Goal: Transaction & Acquisition: Obtain resource

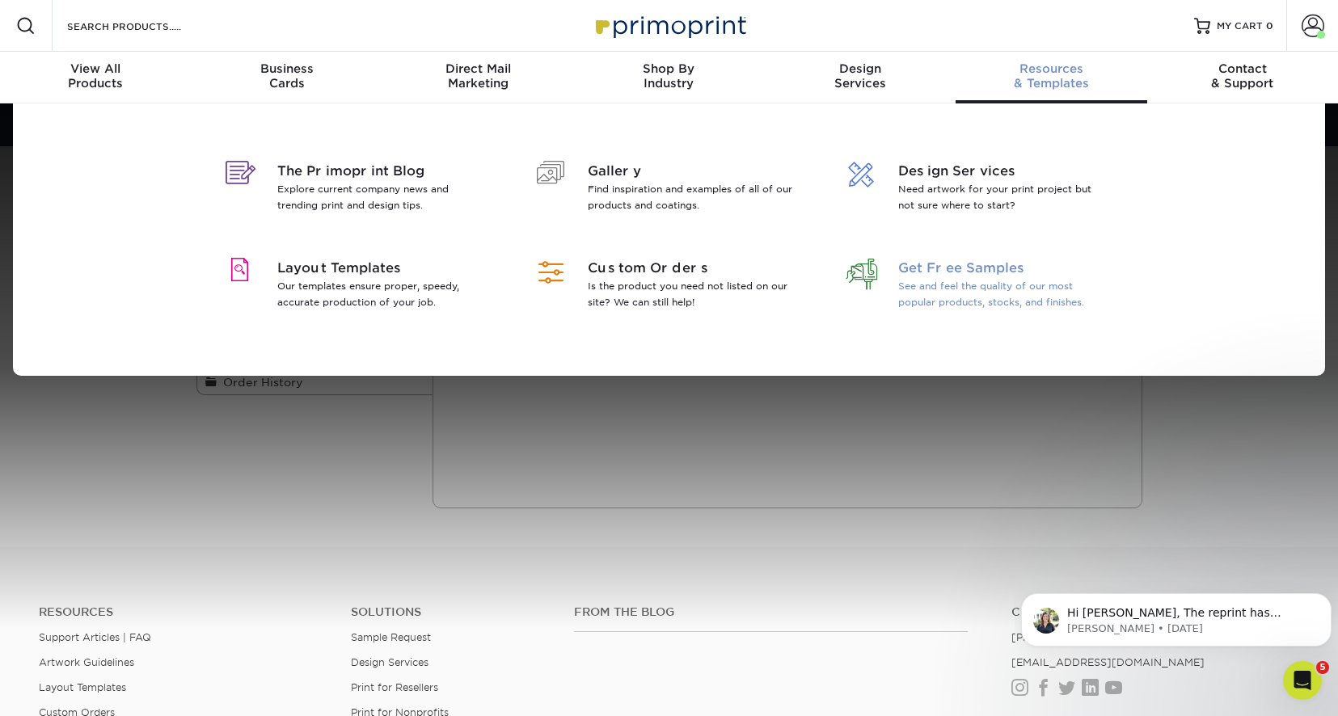
click at [954, 288] on p "See and feel the quality of our most popular products, stocks, and finishes." at bounding box center [1002, 294] width 209 height 32
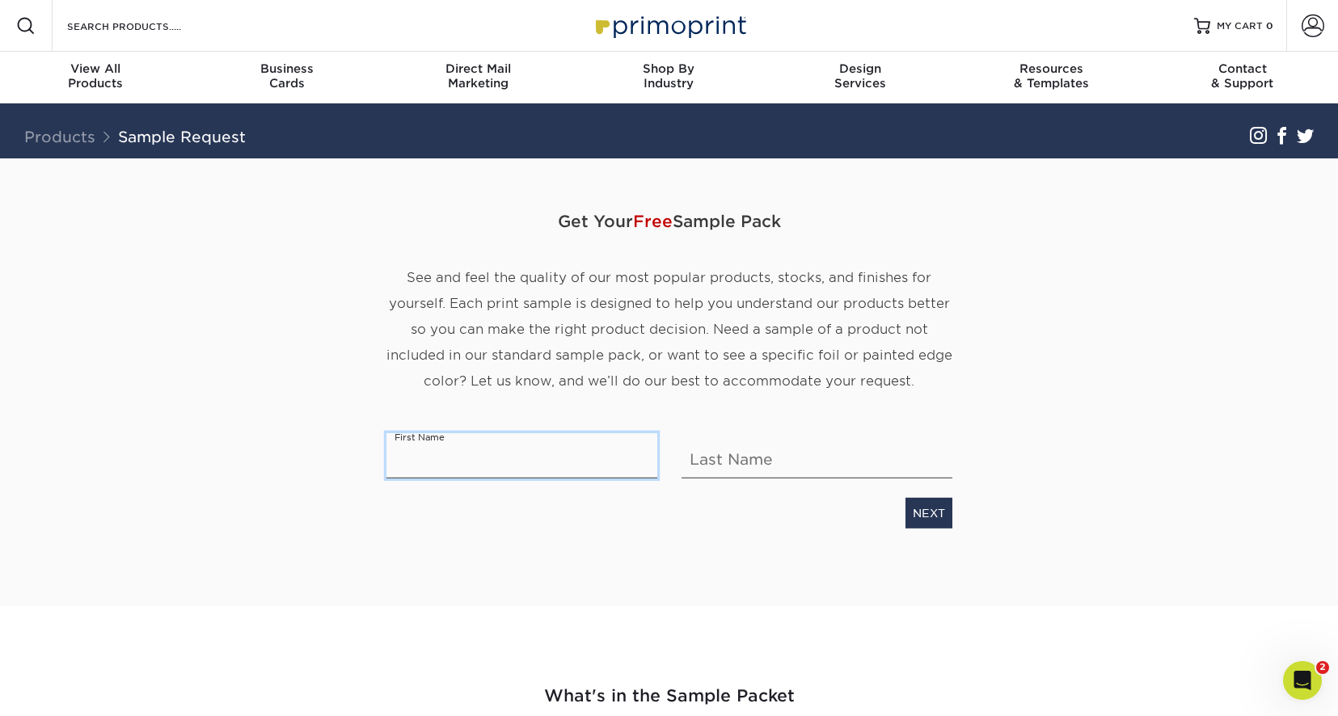
click at [492, 463] on input "text" at bounding box center [521, 455] width 271 height 45
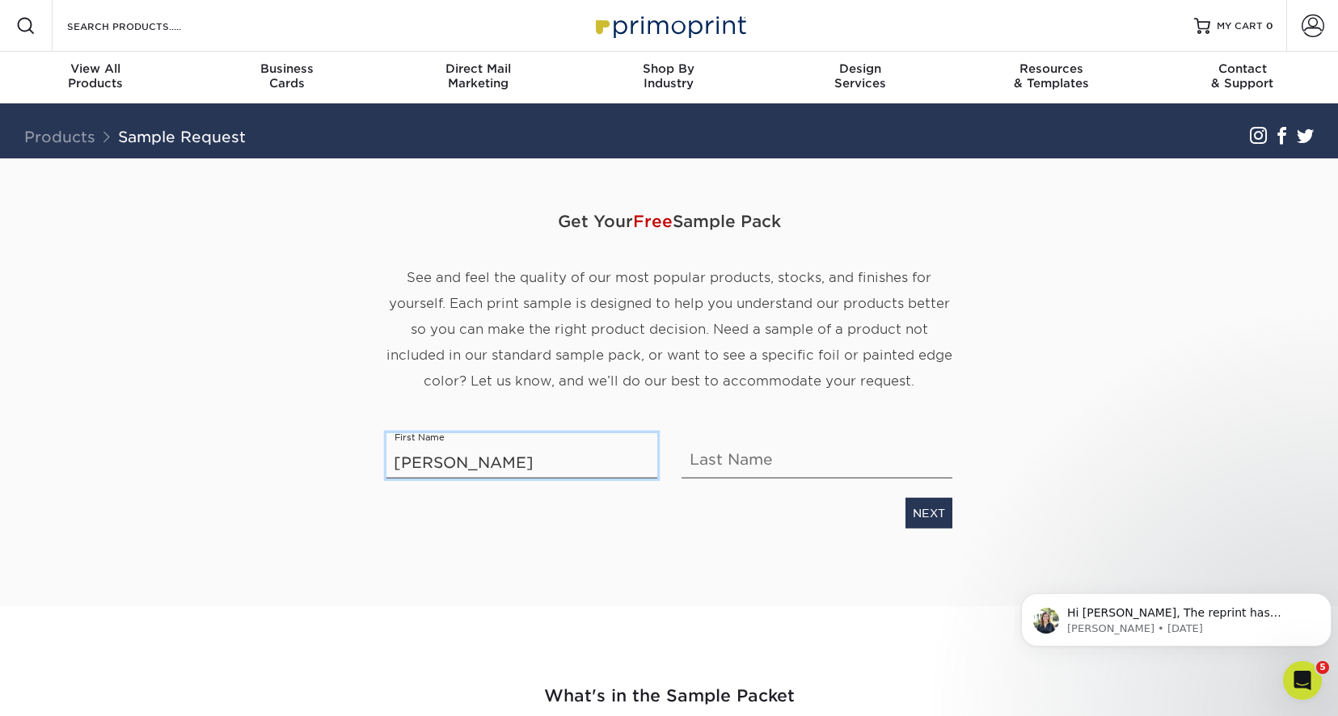
type input "Sherri"
click at [751, 454] on input "text" at bounding box center [816, 455] width 271 height 45
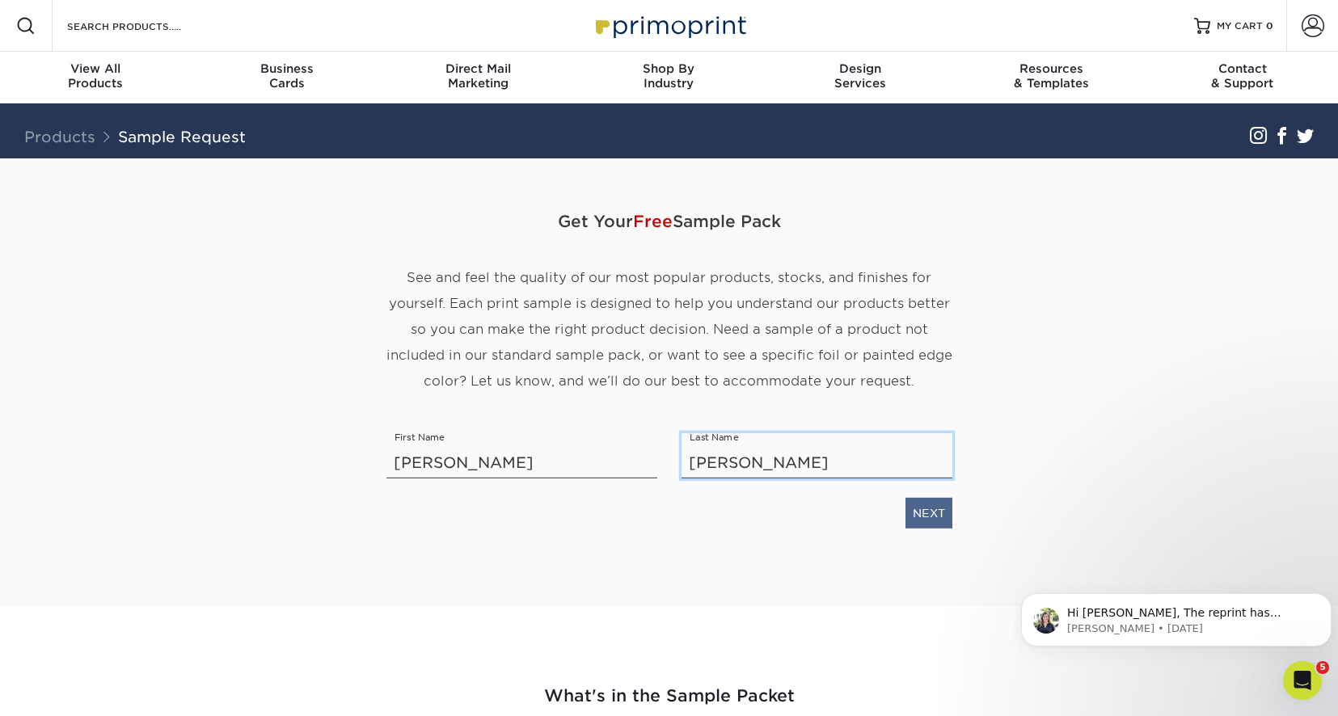
type input "Gresham"
click at [925, 508] on link "NEXT" at bounding box center [928, 513] width 47 height 31
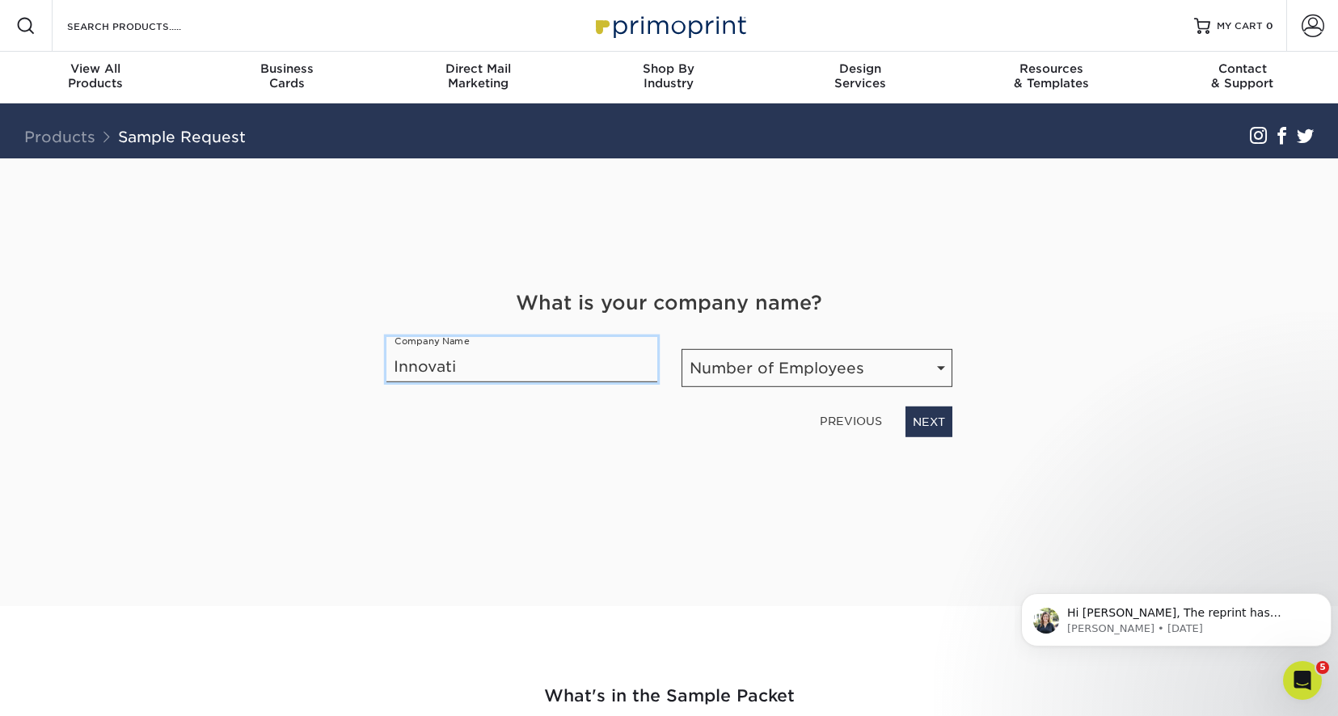
type input "Innovative Designs"
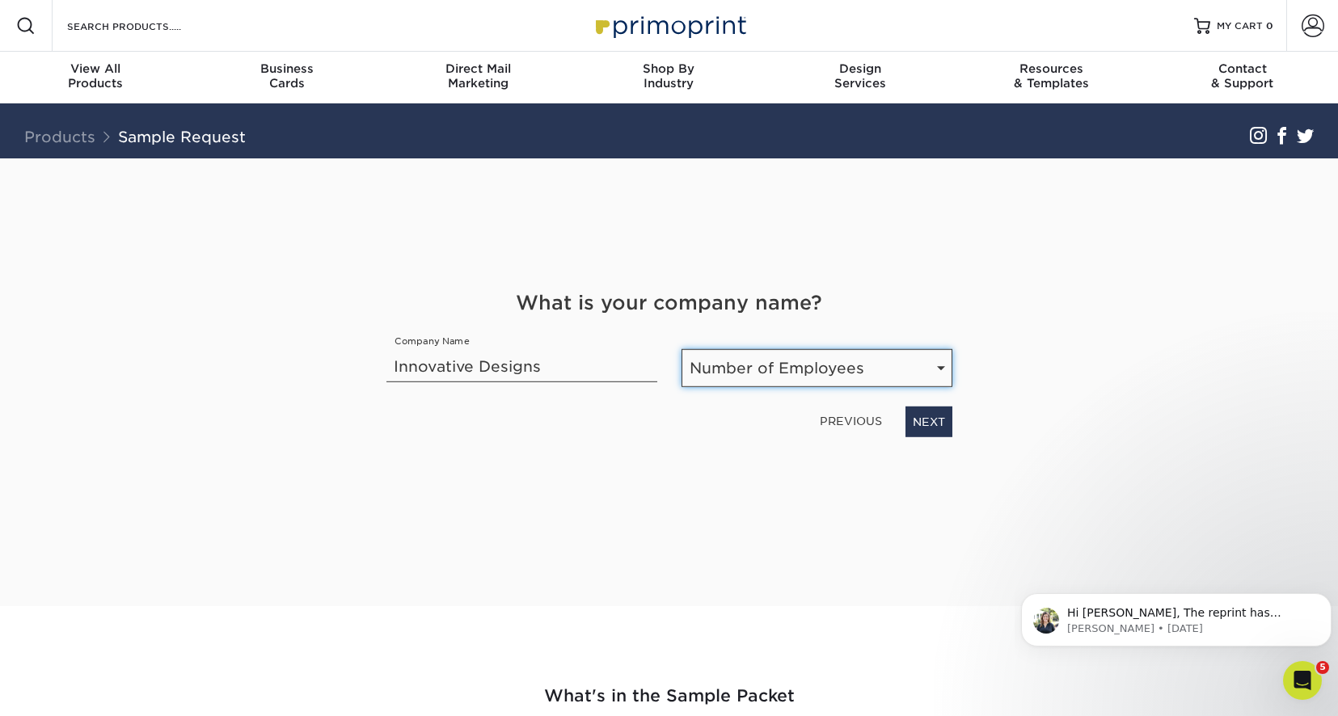
click at [748, 373] on select "Number of Employees Self-employed 1-10 employees 11-50 employees 51-200 employe…" at bounding box center [816, 368] width 271 height 38
select select "1-10"
click at [681, 349] on select "Number of Employees Self-employed 1-10 employees 11-50 employees 51-200 employe…" at bounding box center [816, 368] width 271 height 38
click at [925, 424] on link "NEXT" at bounding box center [928, 422] width 47 height 31
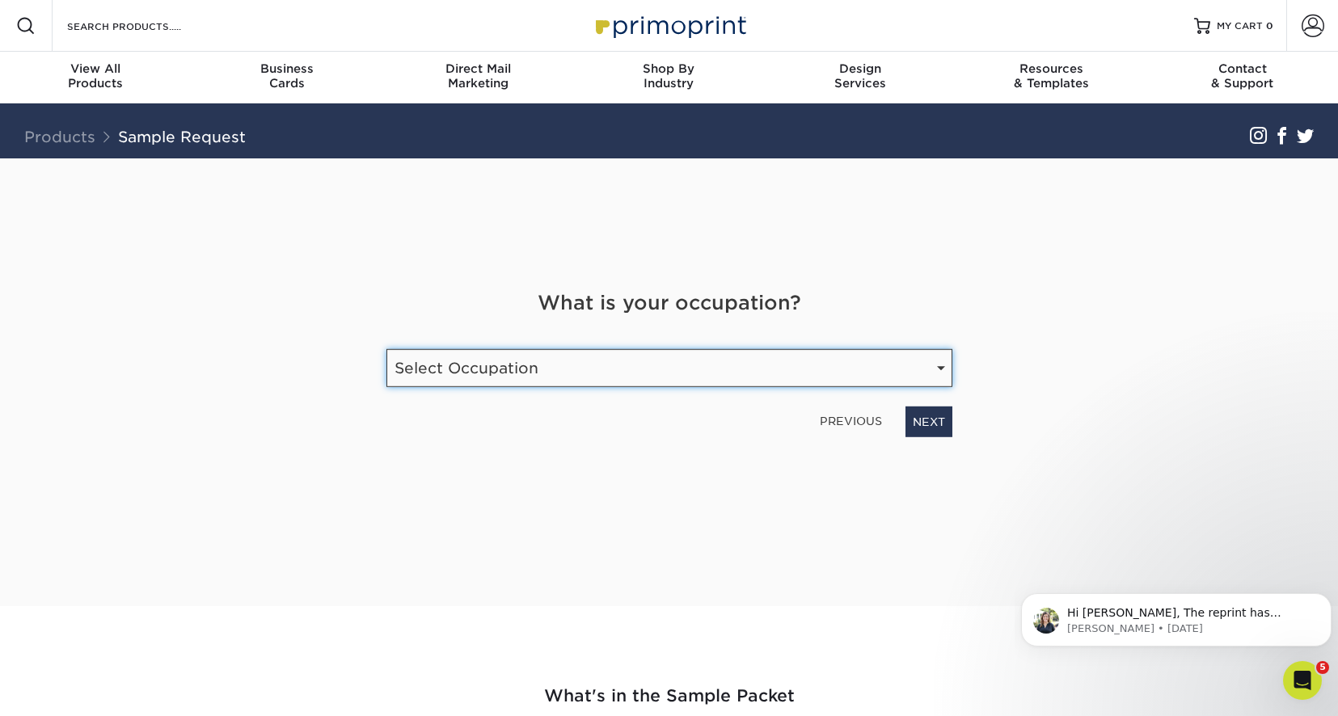
click at [939, 362] on select "Select Occupation Agency Automotive Blogger Cleaning Services Construction Educ…" at bounding box center [669, 368] width 566 height 38
click at [386, 349] on select "Select Occupation Agency Automotive Blogger Cleaning Services Construction Educ…" at bounding box center [669, 368] width 566 height 38
click at [945, 371] on select "Select Occupation Agency Automotive Blogger Cleaning Services Construction Educ…" at bounding box center [669, 368] width 566 height 38
select select "Marketing"
click at [386, 349] on select "Select Occupation Agency Automotive Blogger Cleaning Services Construction Educ…" at bounding box center [669, 368] width 566 height 38
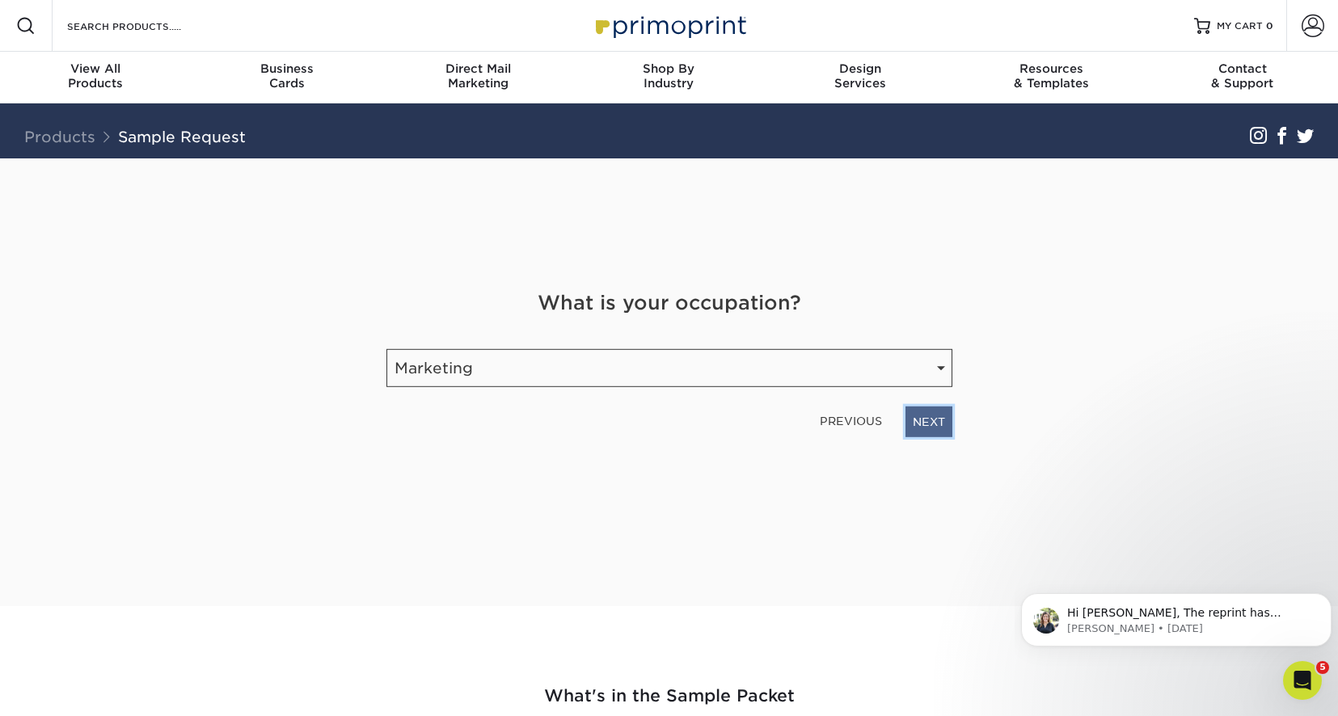
click at [942, 424] on link "NEXT" at bounding box center [928, 422] width 47 height 31
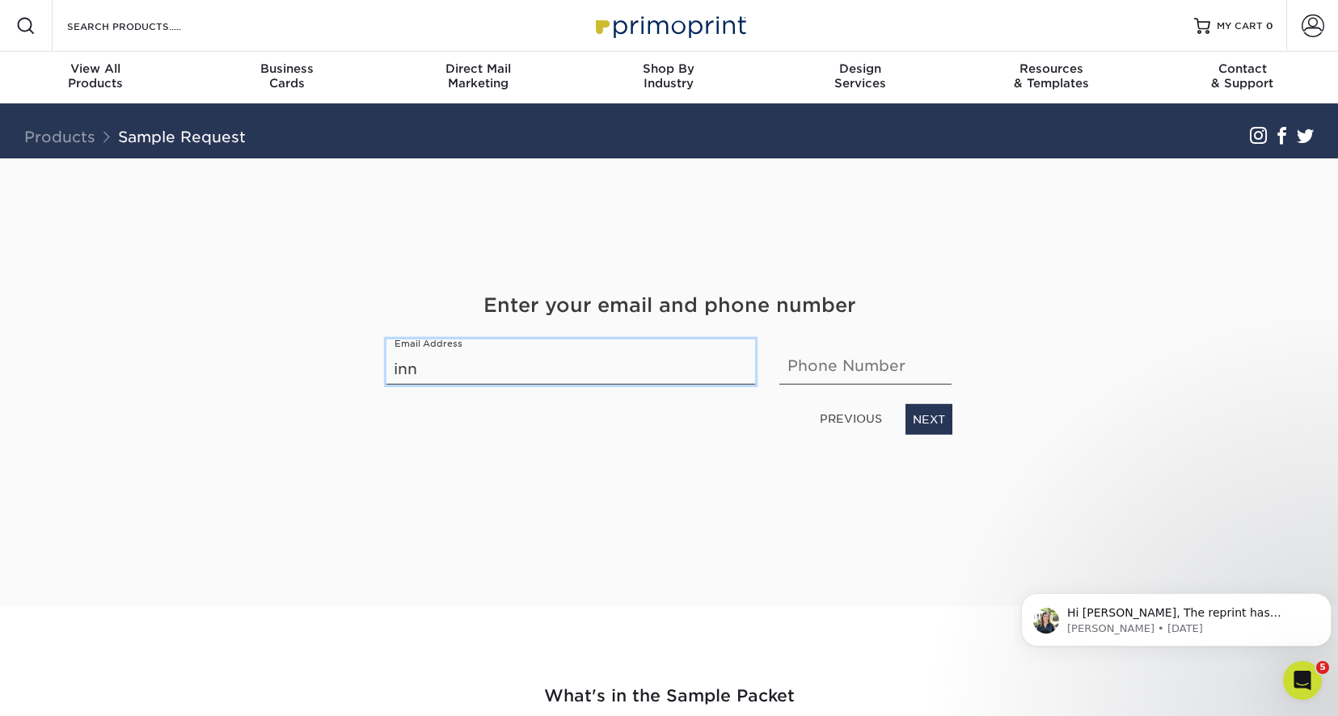
type input "[EMAIL_ADDRESS][DOMAIN_NAME]"
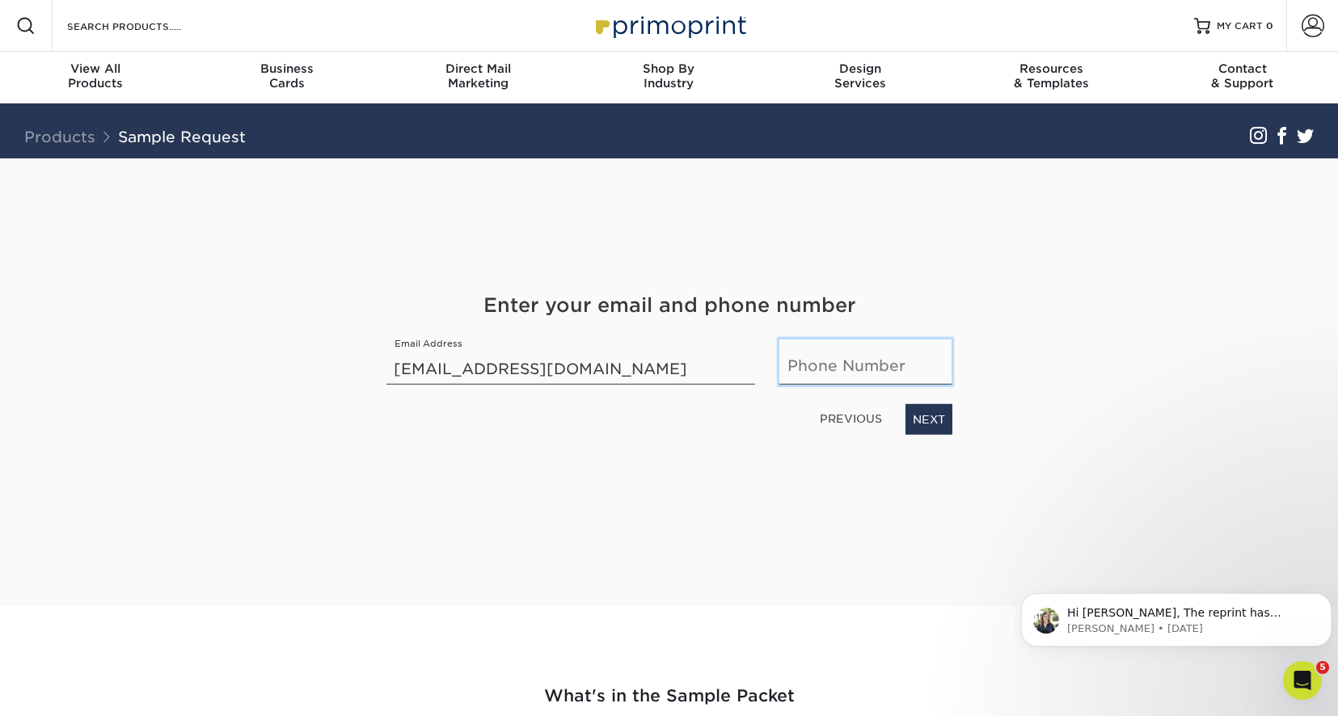
type input "2816356478"
click at [921, 420] on link "NEXT" at bounding box center [928, 419] width 47 height 31
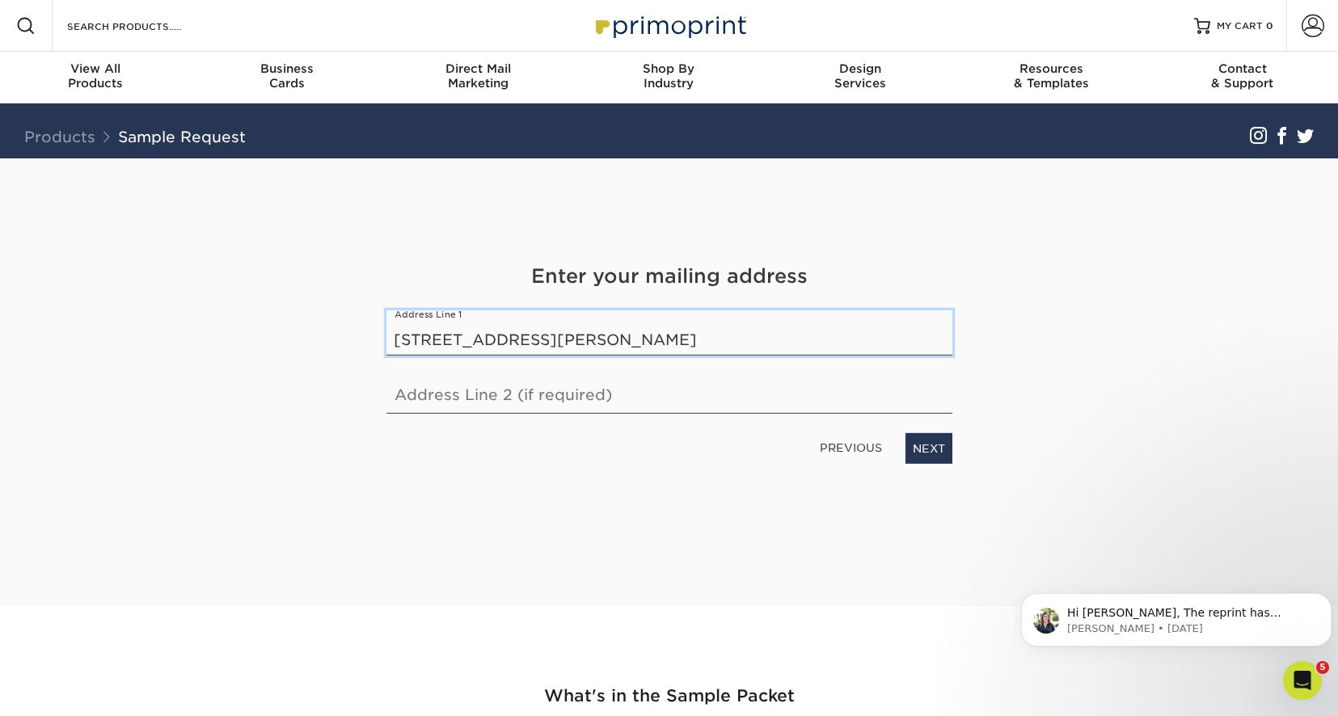
type input "719 Cindy Lane"
click at [417, 386] on input "text" at bounding box center [669, 391] width 566 height 45
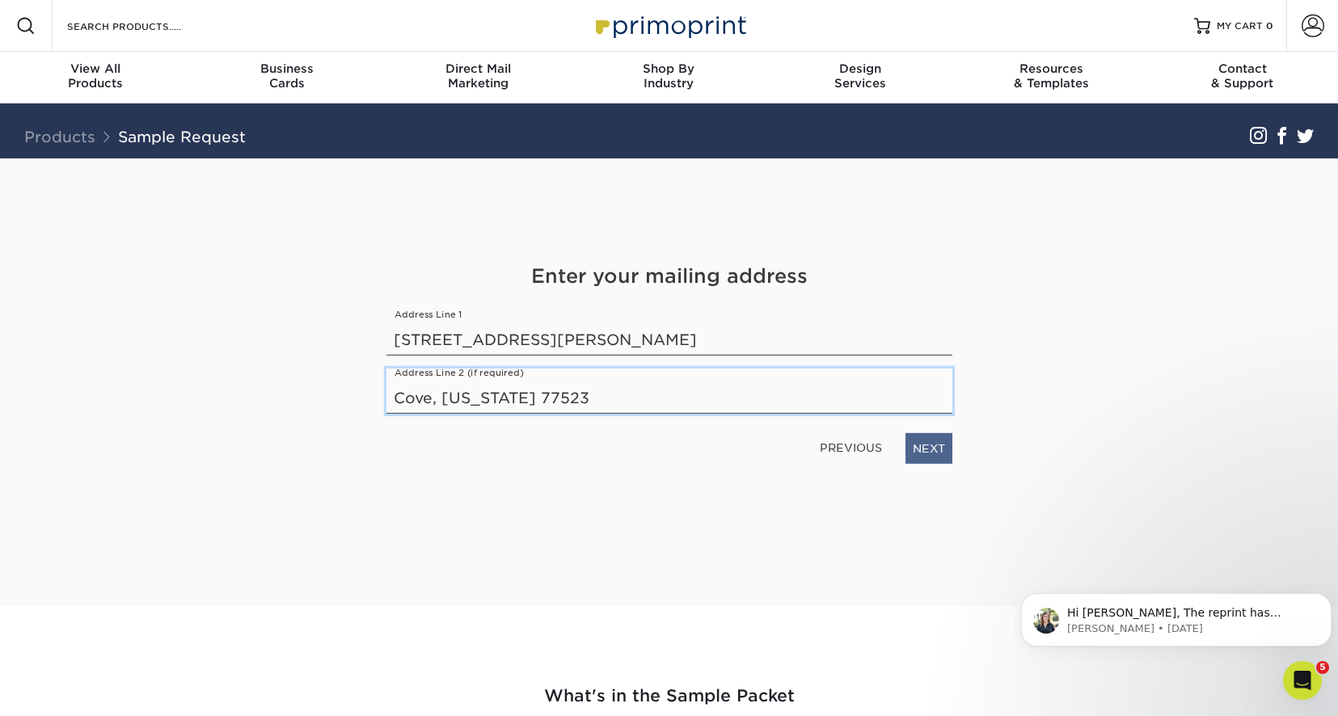
type input "Cove, Texas 77523"
click at [922, 445] on link "NEXT" at bounding box center [928, 448] width 47 height 31
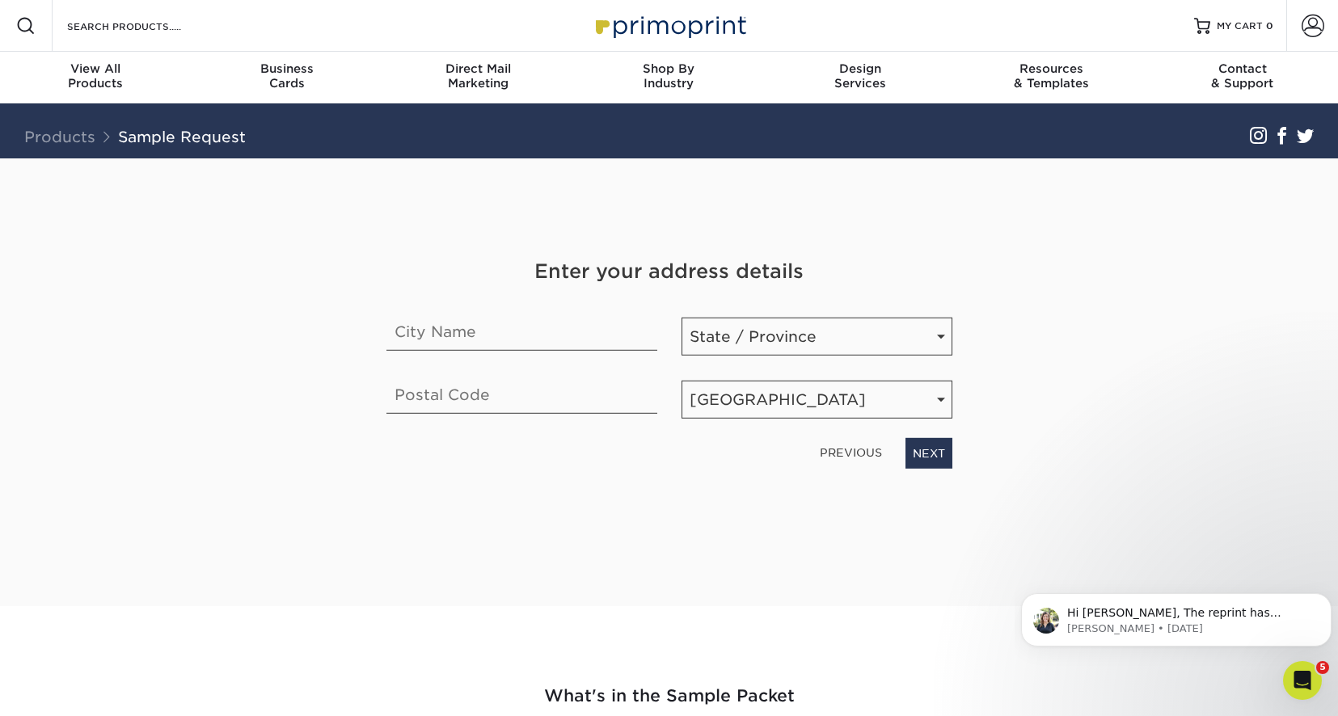
click at [820, 449] on link "PREVIOUS" at bounding box center [850, 453] width 75 height 26
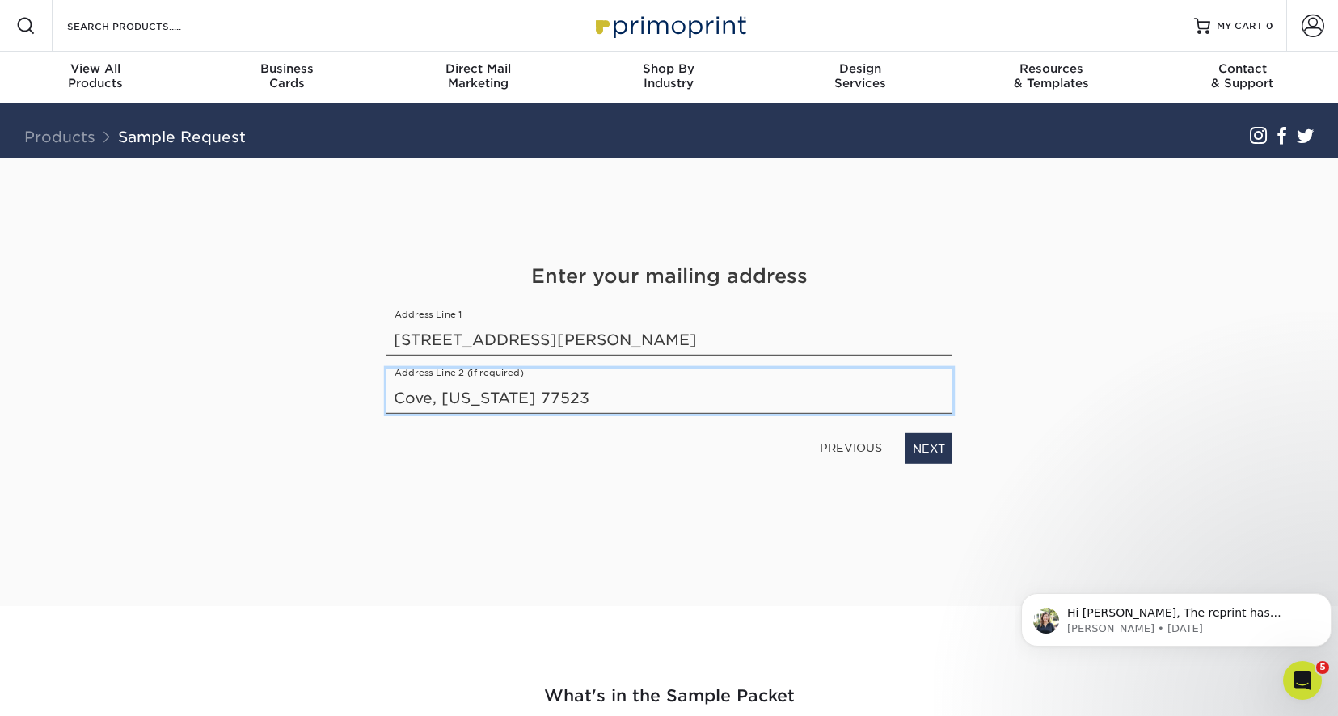
drag, startPoint x: 558, startPoint y: 401, endPoint x: 310, endPoint y: 389, distance: 248.4
click at [310, 389] on div "Get Your Free Sample Pack See and feel the quality of our most popular products…" at bounding box center [669, 382] width 946 height 448
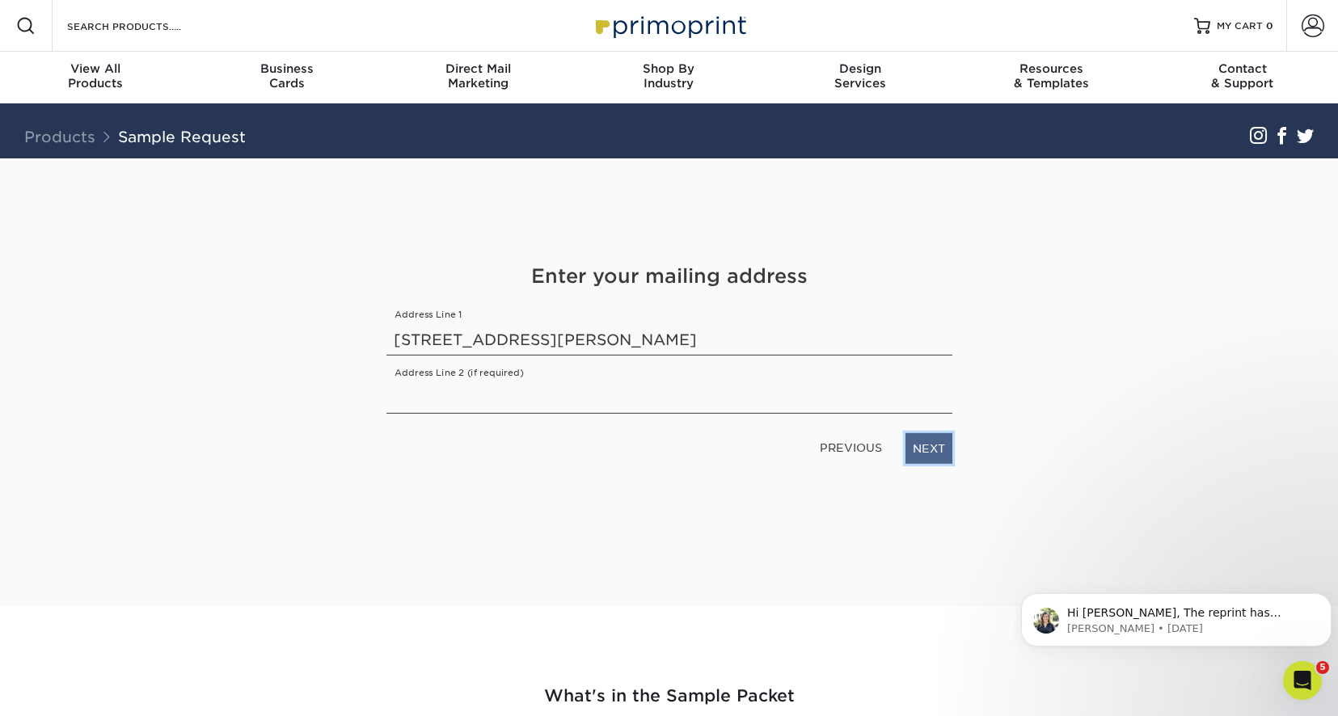
click at [926, 448] on link "NEXT" at bounding box center [928, 448] width 47 height 31
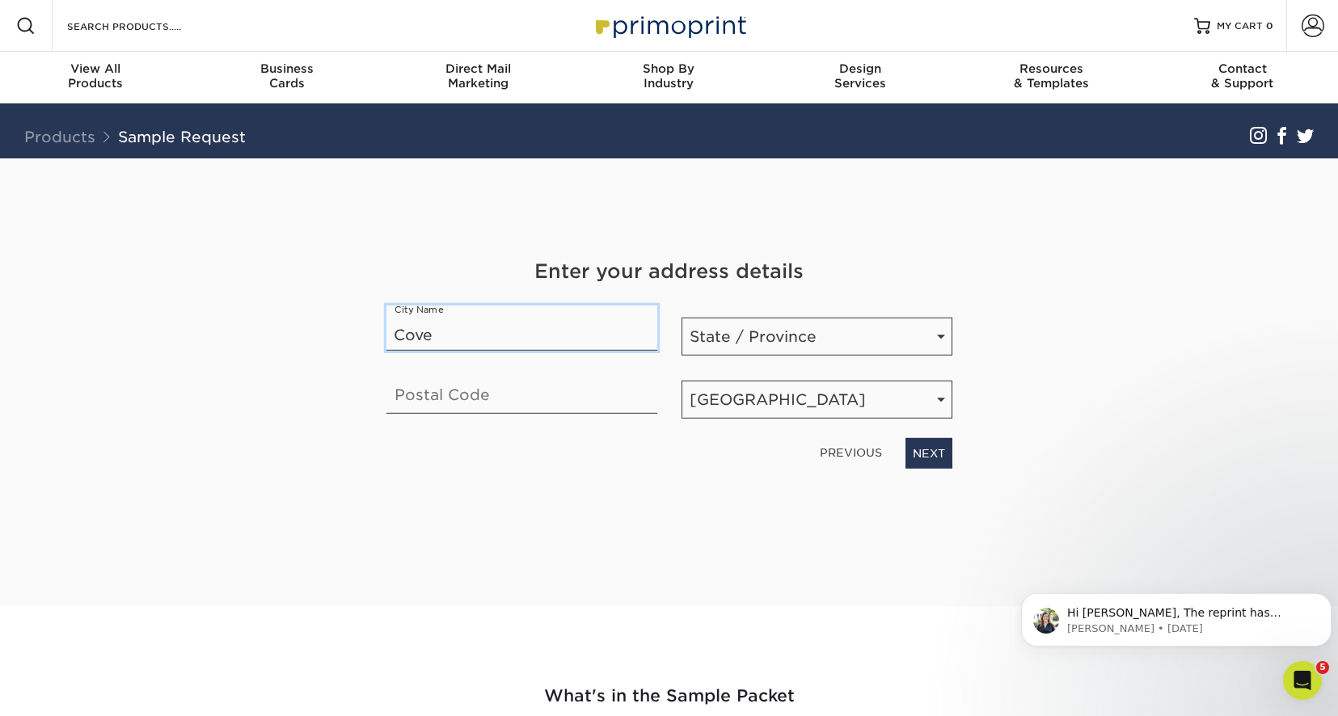
type input "Cove"
click at [398, 399] on input "text" at bounding box center [521, 391] width 271 height 45
type input "77523"
click at [928, 461] on link "NEXT" at bounding box center [928, 453] width 47 height 31
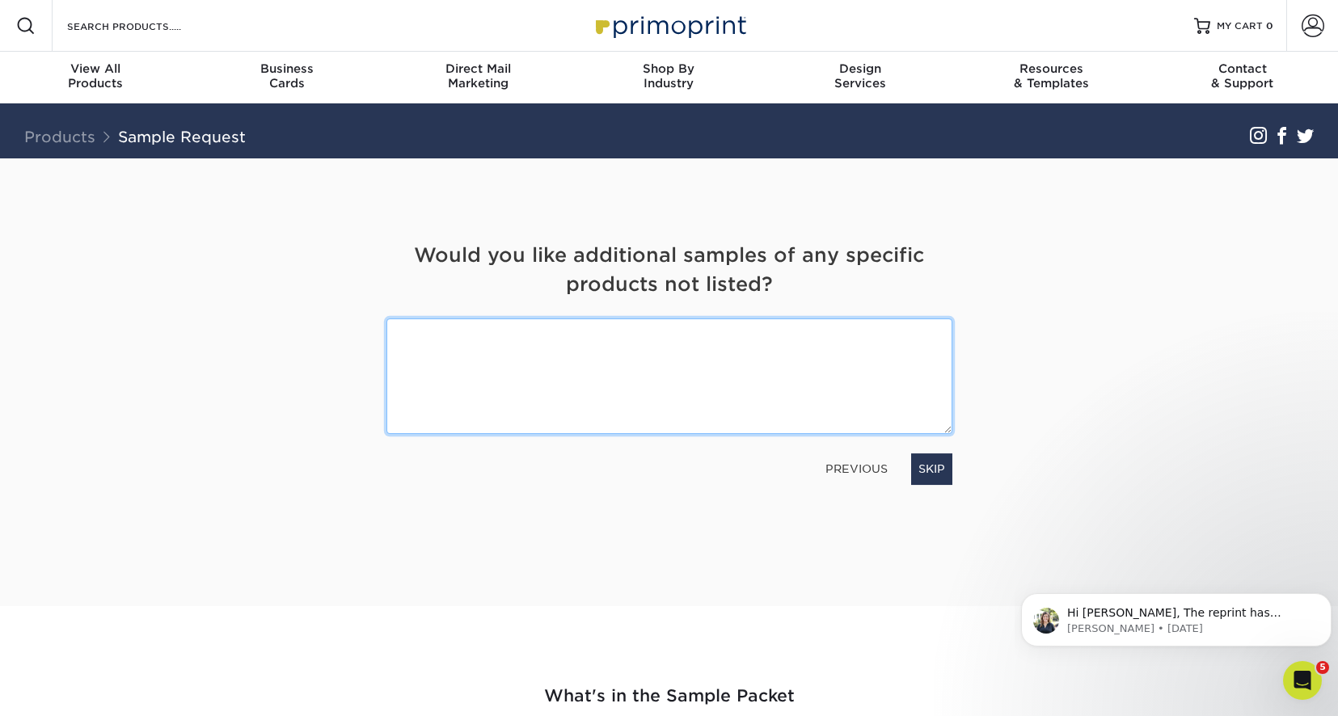
click at [503, 330] on textarea at bounding box center [669, 376] width 566 height 116
drag, startPoint x: 477, startPoint y: 332, endPoint x: 532, endPoint y: 328, distance: 55.1
click at [532, 328] on textarea "Different UV products used" at bounding box center [669, 376] width 566 height 116
click at [583, 327] on textarea "Different UV coatings used" at bounding box center [669, 376] width 566 height 116
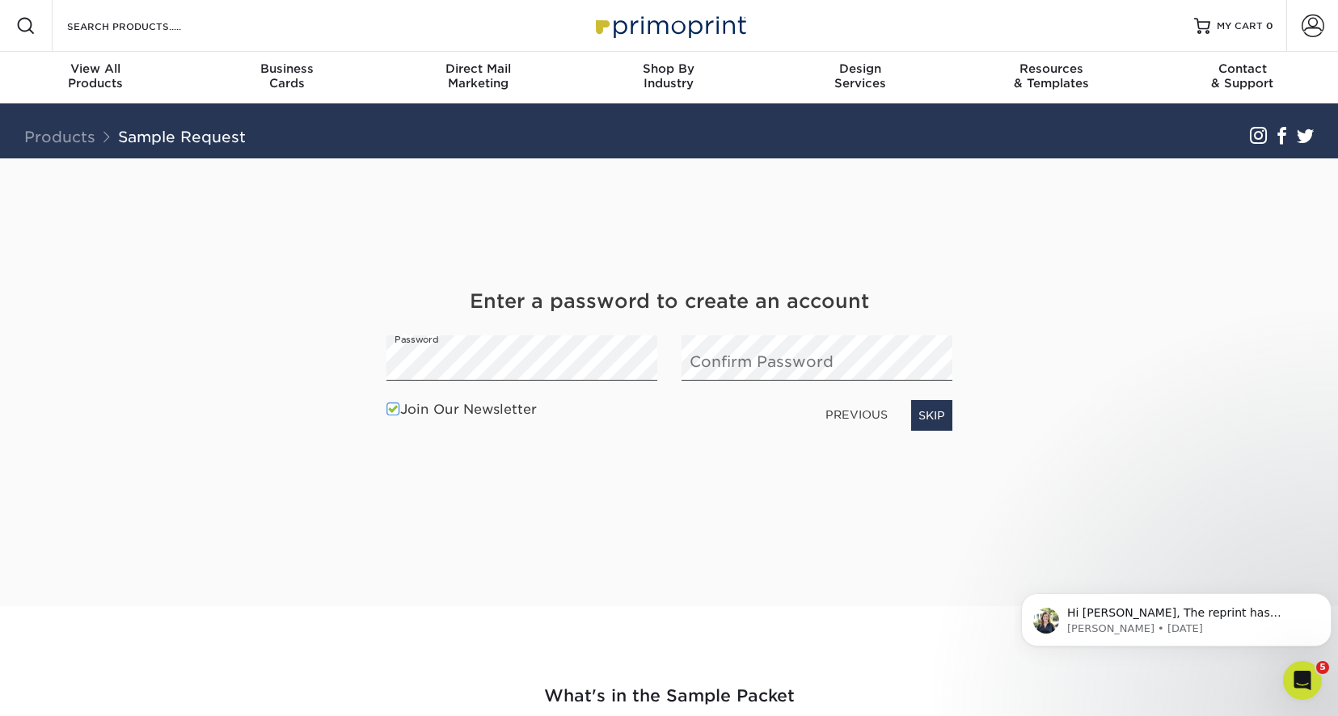
click at [860, 423] on link "PREVIOUS" at bounding box center [856, 415] width 75 height 26
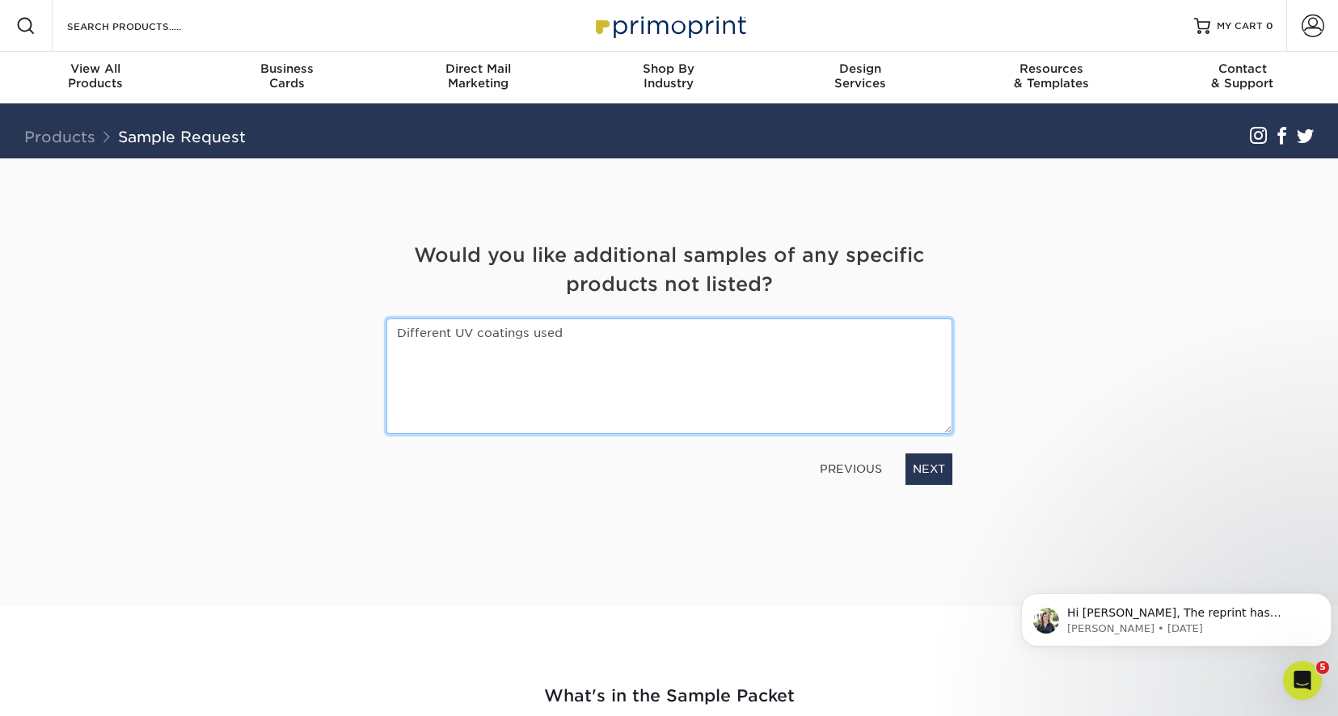
click at [581, 328] on textarea "Different UV coatings used" at bounding box center [669, 376] width 566 height 116
drag, startPoint x: 707, startPoint y: 337, endPoint x: 647, endPoint y: 337, distance: 59.8
click at [647, 337] on textarea "Different UV coatings used & Soft Touch items" at bounding box center [669, 376] width 566 height 116
drag, startPoint x: 774, startPoint y: 332, endPoint x: 696, endPoint y: 337, distance: 78.5
click at [696, 337] on textarea "Different UV coatings used & Soft Touch & Small Brochures" at bounding box center [669, 376] width 566 height 116
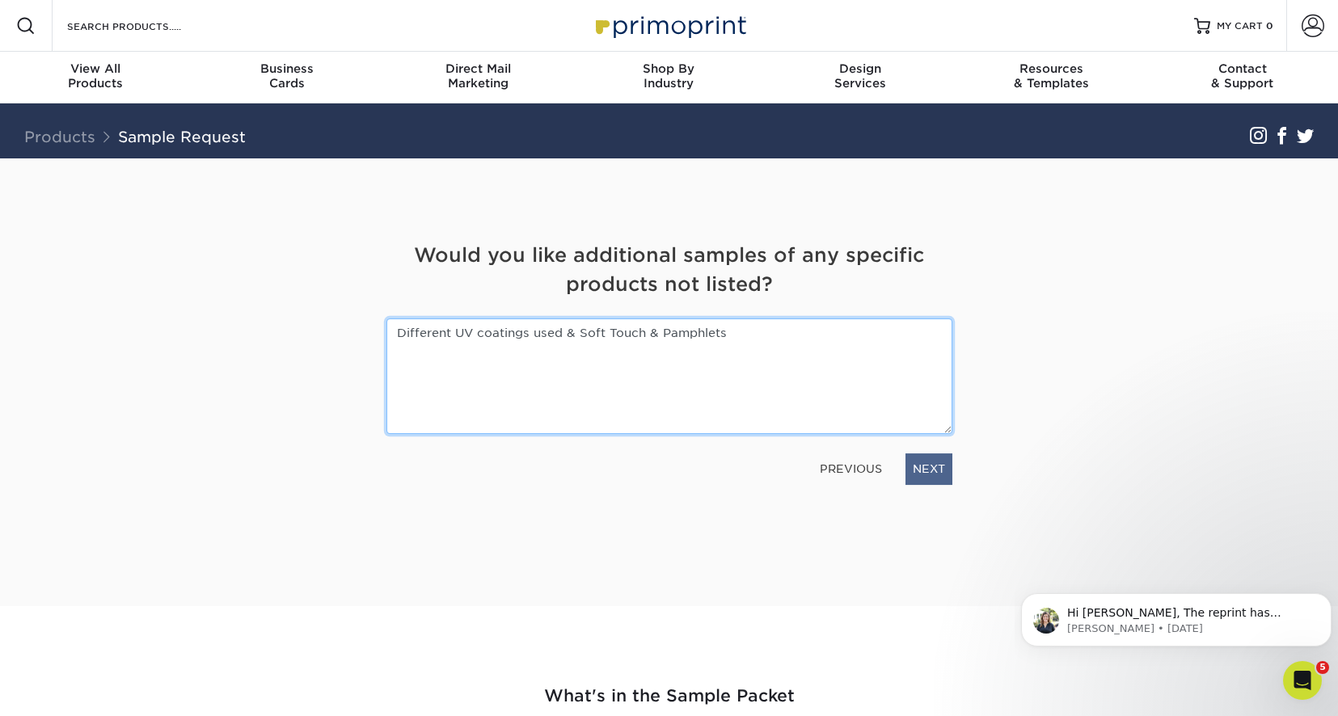
type textarea "Different UV coatings used & Soft Touch & Pamphlets"
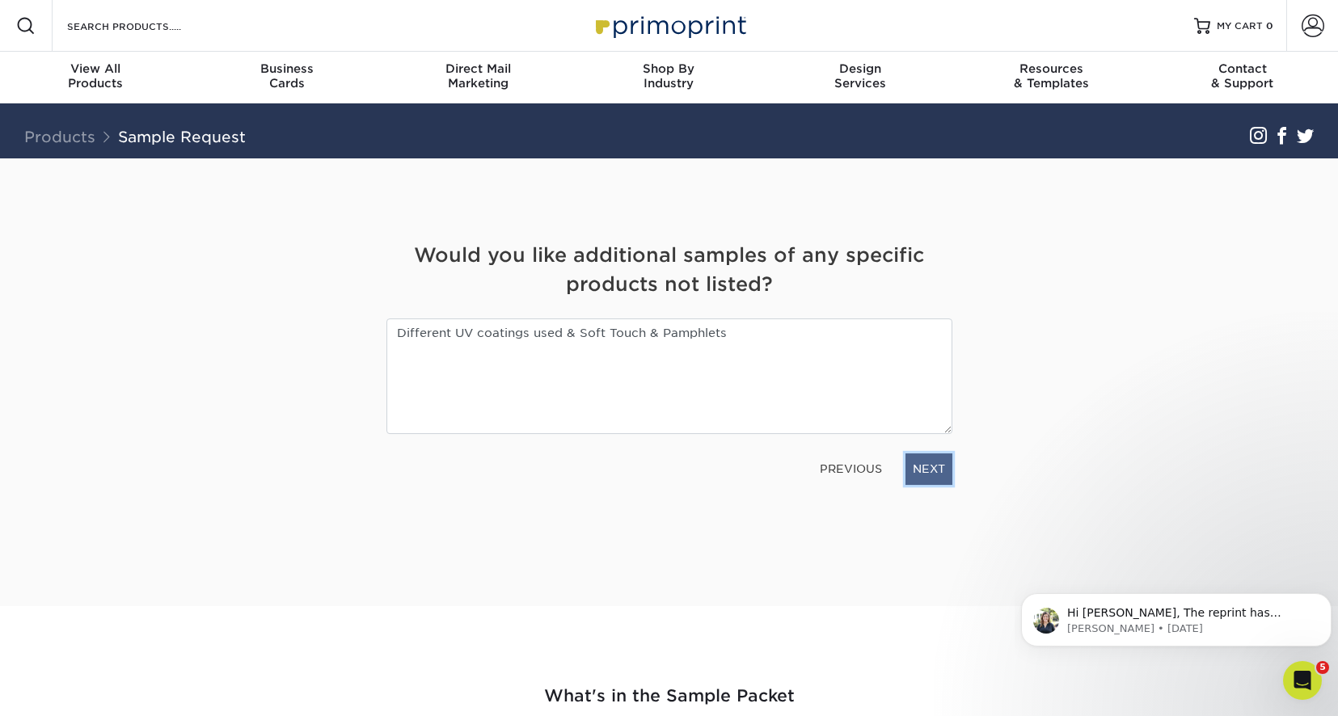
click at [933, 476] on link "NEXT" at bounding box center [928, 468] width 47 height 31
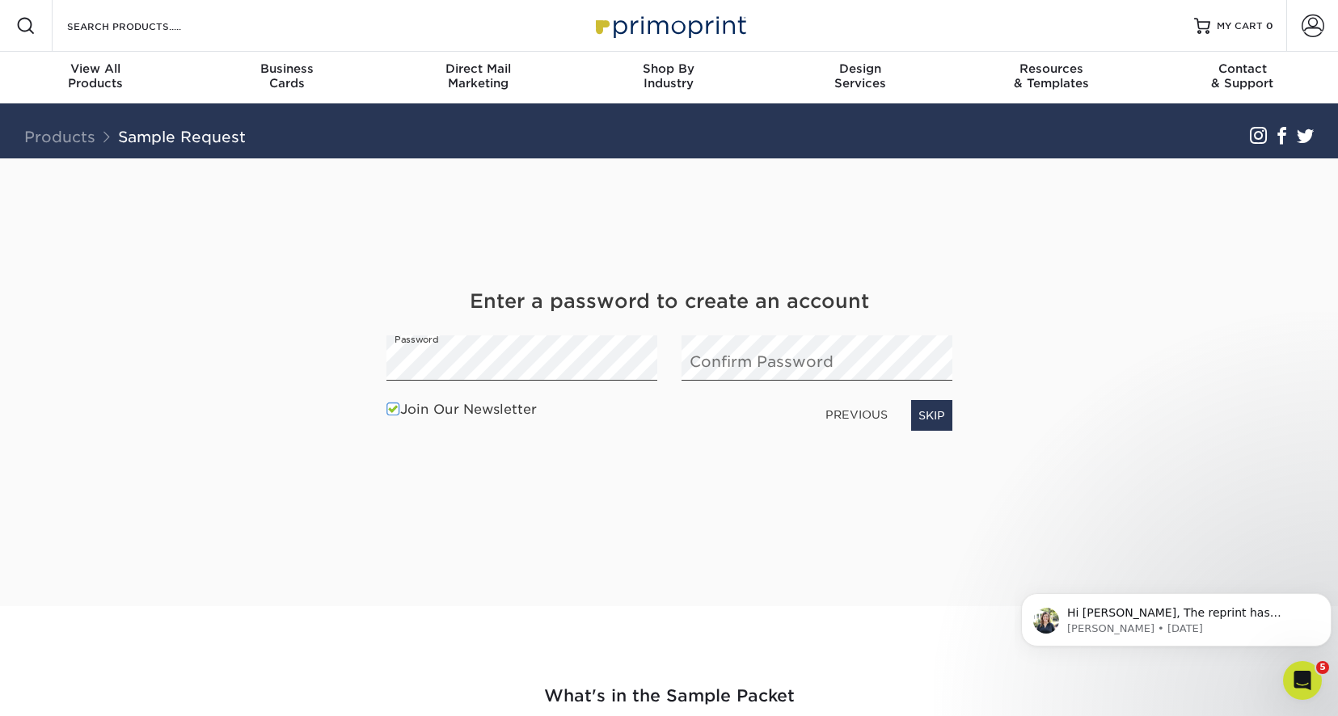
click at [394, 407] on span at bounding box center [393, 409] width 14 height 15
click at [0, 0] on input "Join Our Newsletter" at bounding box center [0, 0] width 0 height 0
click at [929, 412] on link "SKIP" at bounding box center [931, 415] width 41 height 31
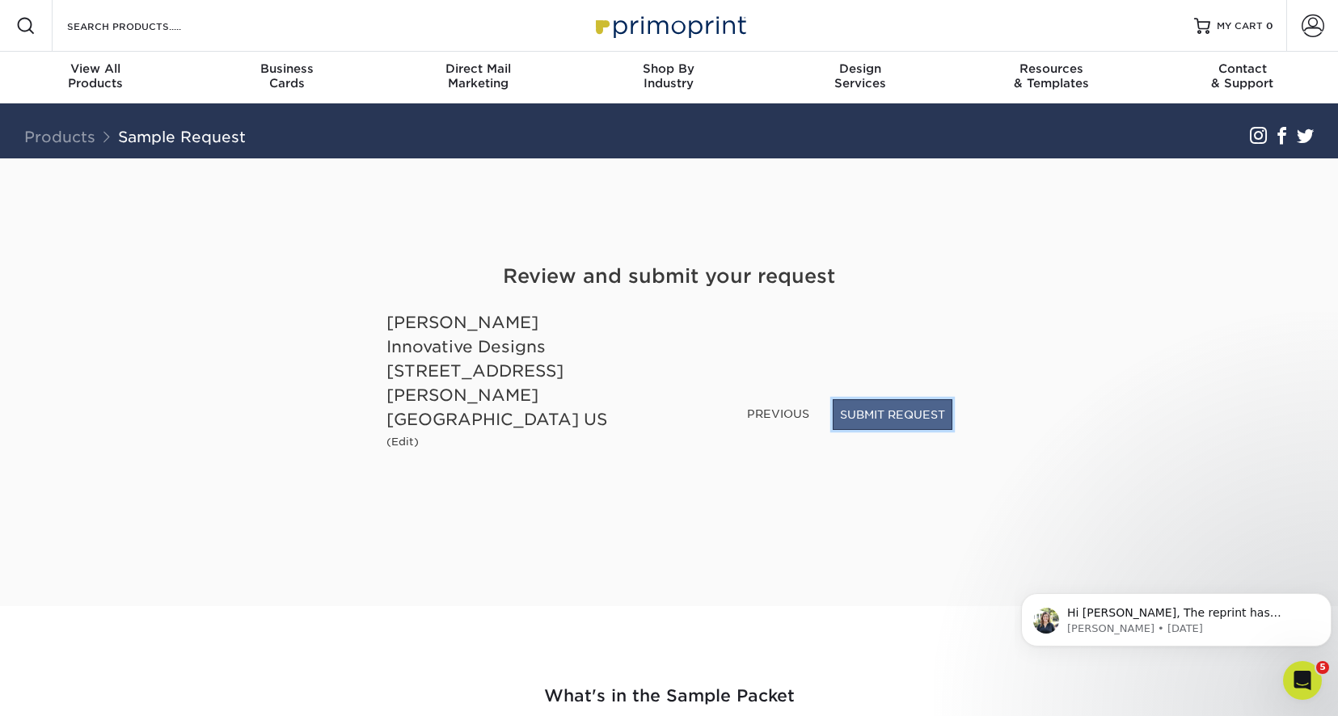
click at [925, 428] on button "SUBMIT REQUEST" at bounding box center [892, 414] width 120 height 31
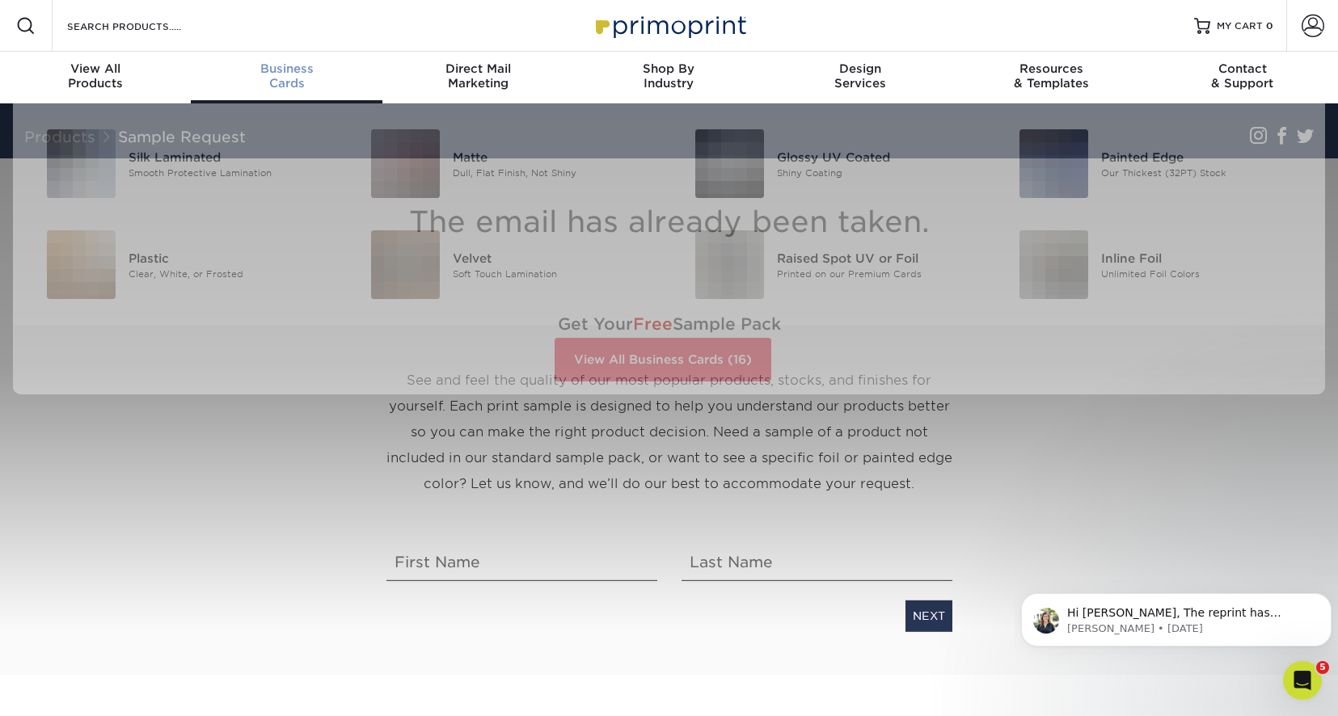
click at [287, 65] on span "Business" at bounding box center [286, 68] width 191 height 15
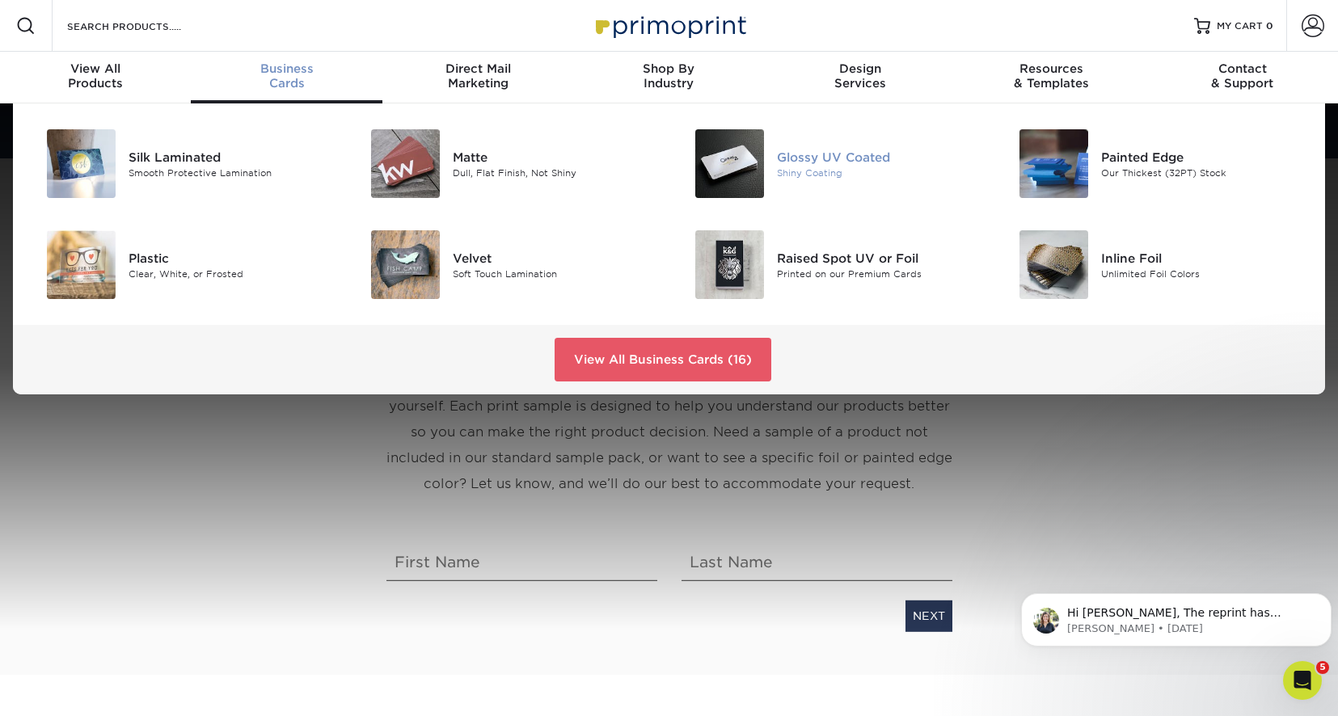
click at [743, 159] on img at bounding box center [729, 163] width 69 height 69
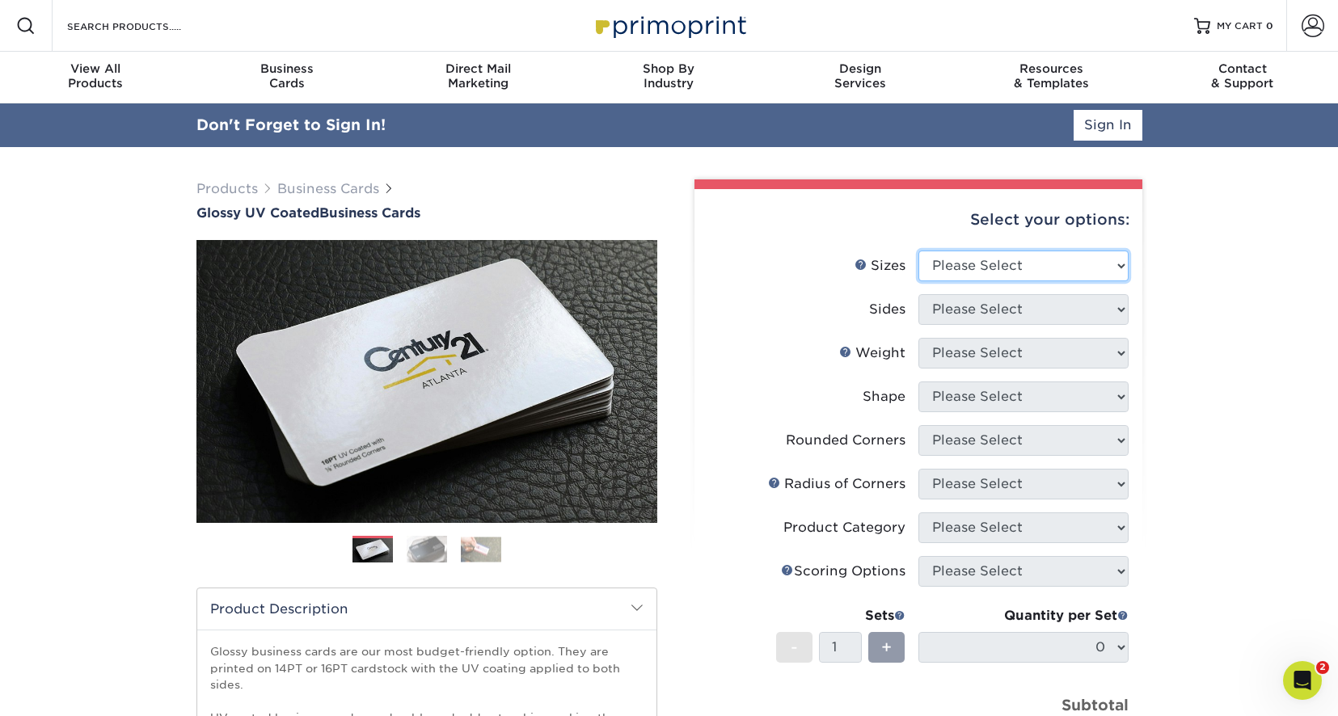
click at [1126, 267] on select "Please Select 1.5" x 3.5" - Mini 1.75" x 3.5" - Mini 2" x 2" - Square 2" x 3" -…" at bounding box center [1023, 266] width 210 height 31
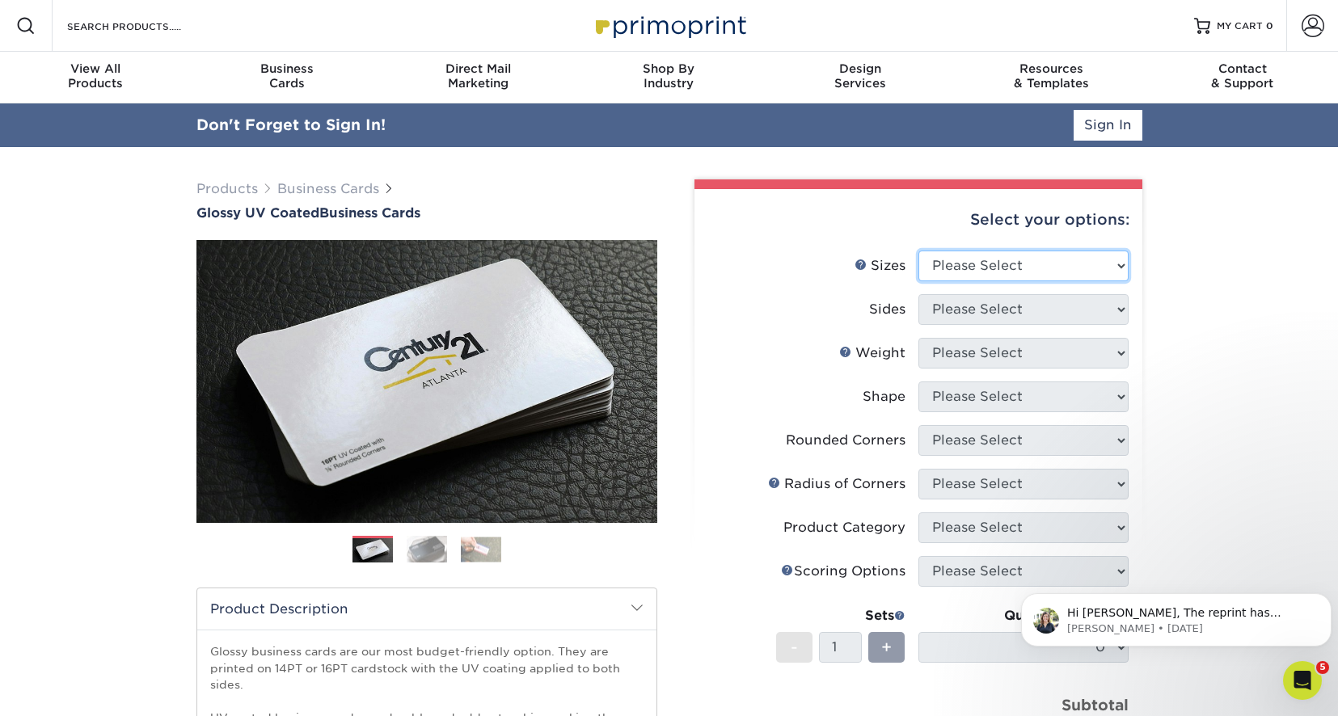
select select "2.00x3.50"
click at [918, 251] on select "Please Select 1.5" x 3.5" - Mini 1.75" x 3.5" - Mini 2" x 2" - Square 2" x 3" -…" at bounding box center [1023, 266] width 210 height 31
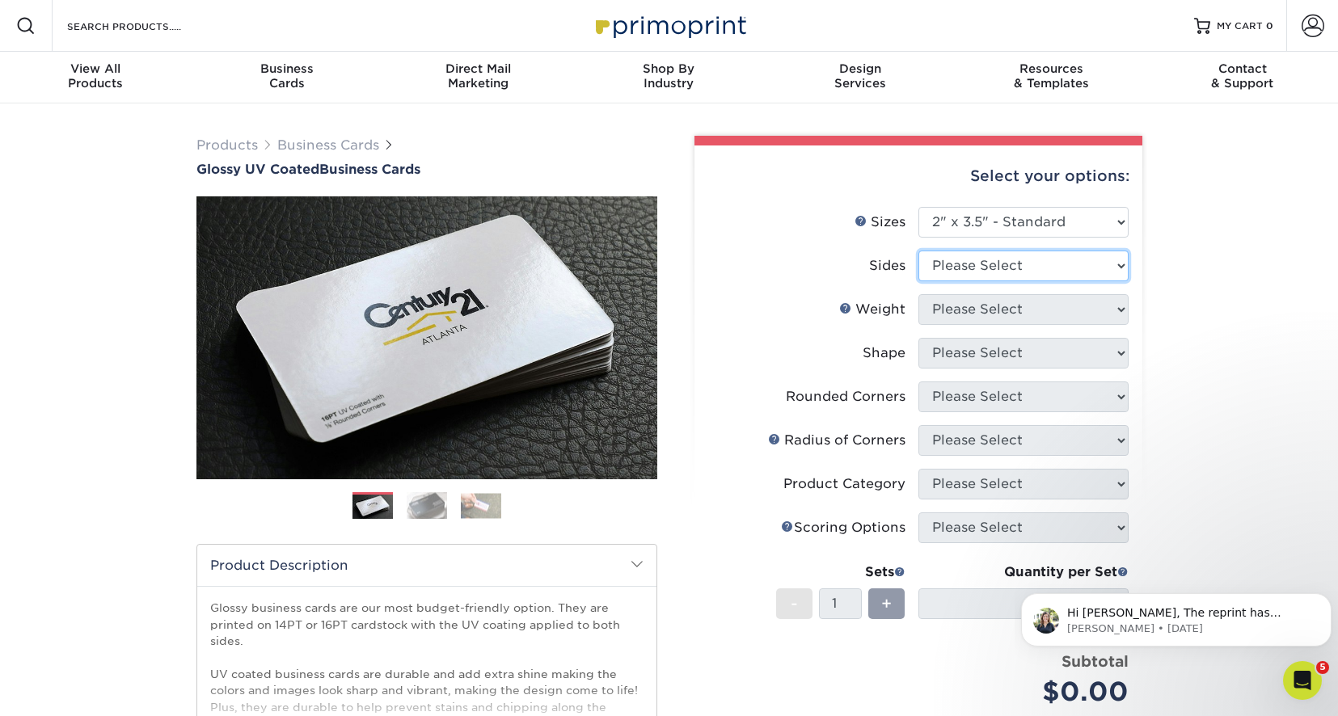
click at [1081, 258] on select "Please Select Print Both Sides Print Front Only" at bounding box center [1023, 266] width 210 height 31
select select "13abbda7-1d64-4f25-8bb2-c179b224825d"
click at [918, 251] on select "Please Select Print Both Sides Print Front Only" at bounding box center [1023, 266] width 210 height 31
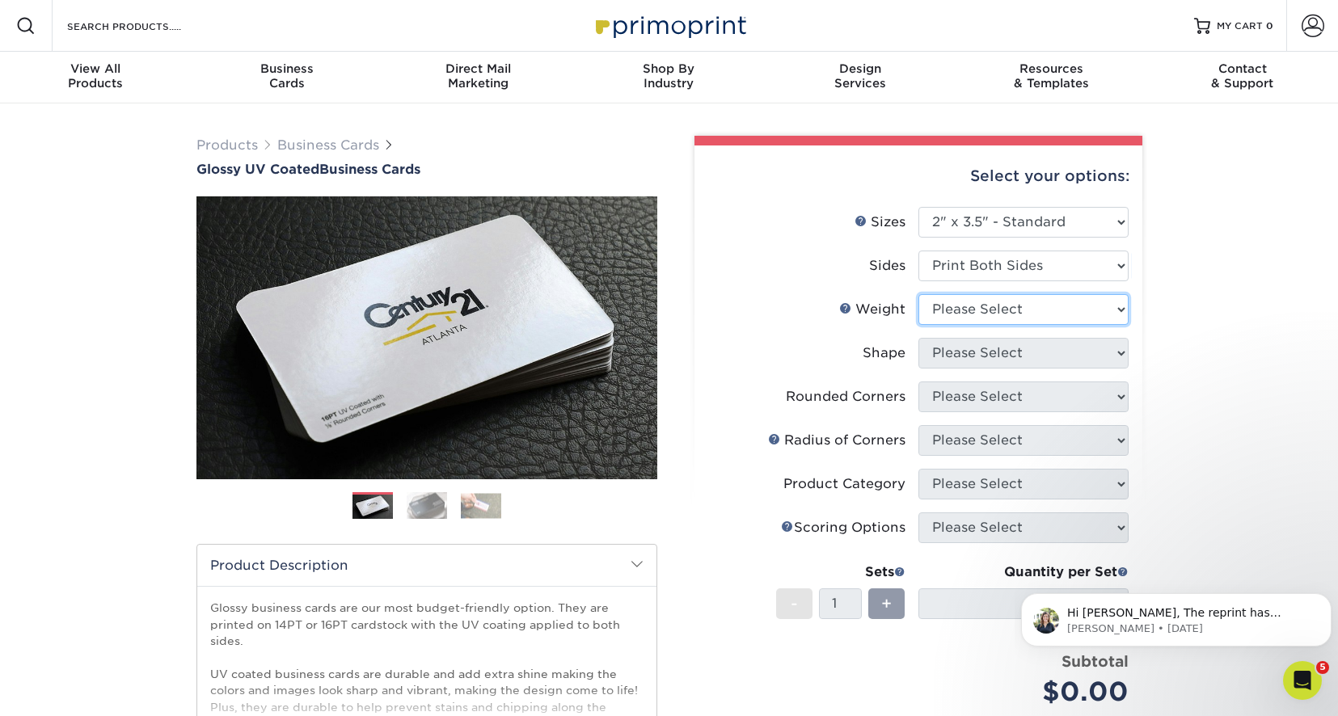
click at [1123, 308] on select "Please Select 16PT 14PT" at bounding box center [1023, 309] width 210 height 31
select select "16PT"
click at [918, 294] on select "Please Select 16PT 14PT" at bounding box center [1023, 309] width 210 height 31
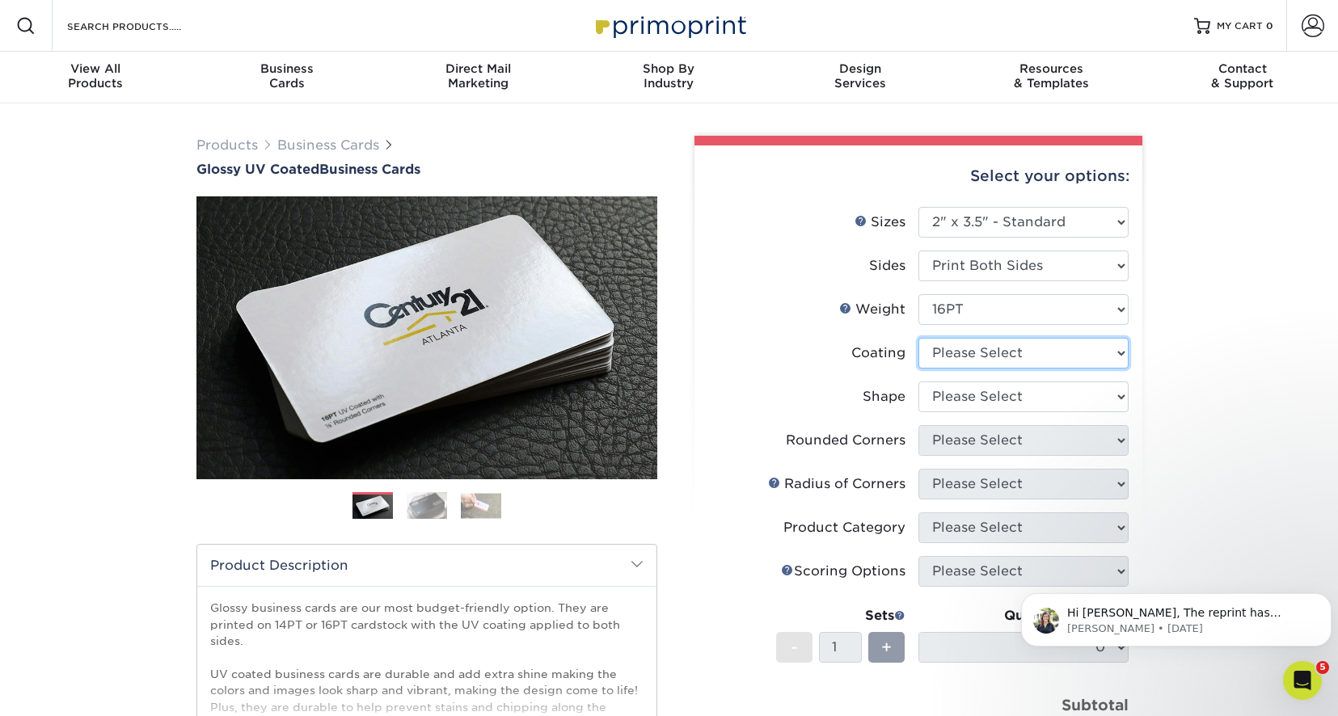
click at [1121, 348] on select at bounding box center [1023, 353] width 210 height 31
select select "1e8116af-acfc-44b1-83dc-8181aa338834"
click at [918, 338] on select at bounding box center [1023, 353] width 210 height 31
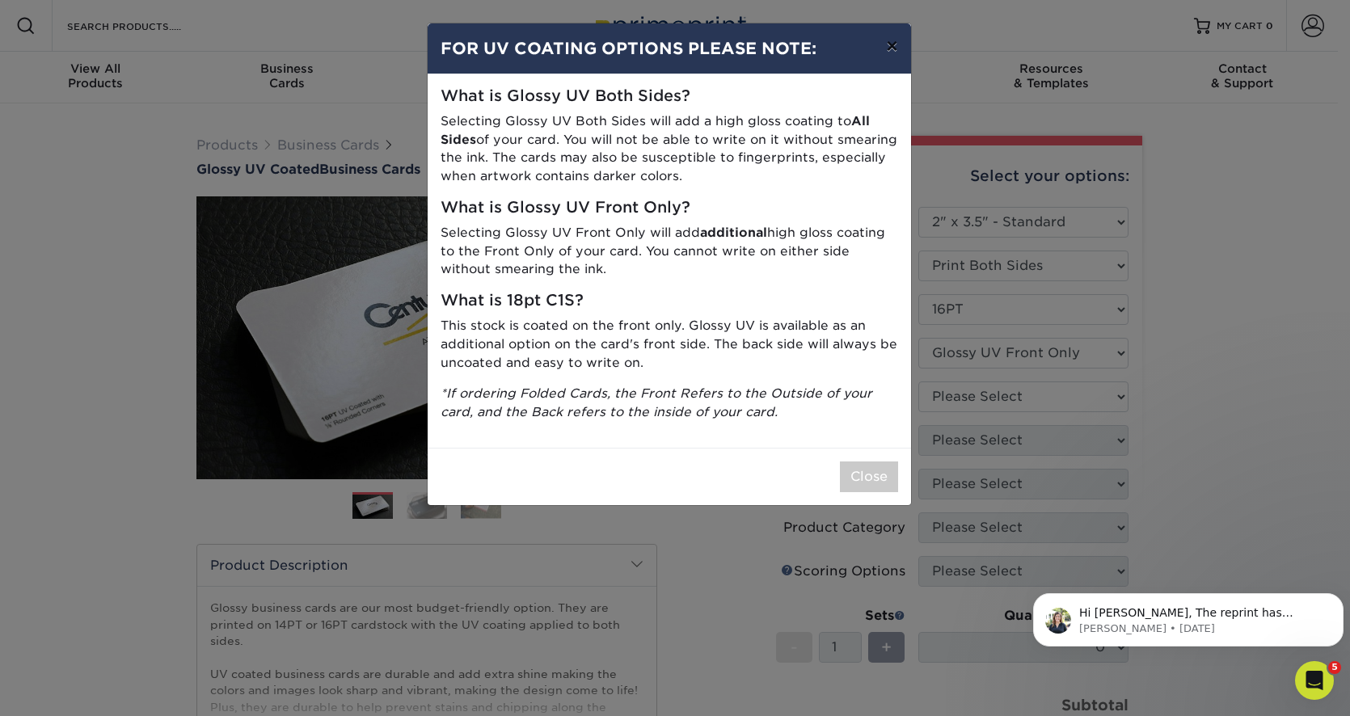
click at [894, 41] on button "×" at bounding box center [891, 45] width 37 height 45
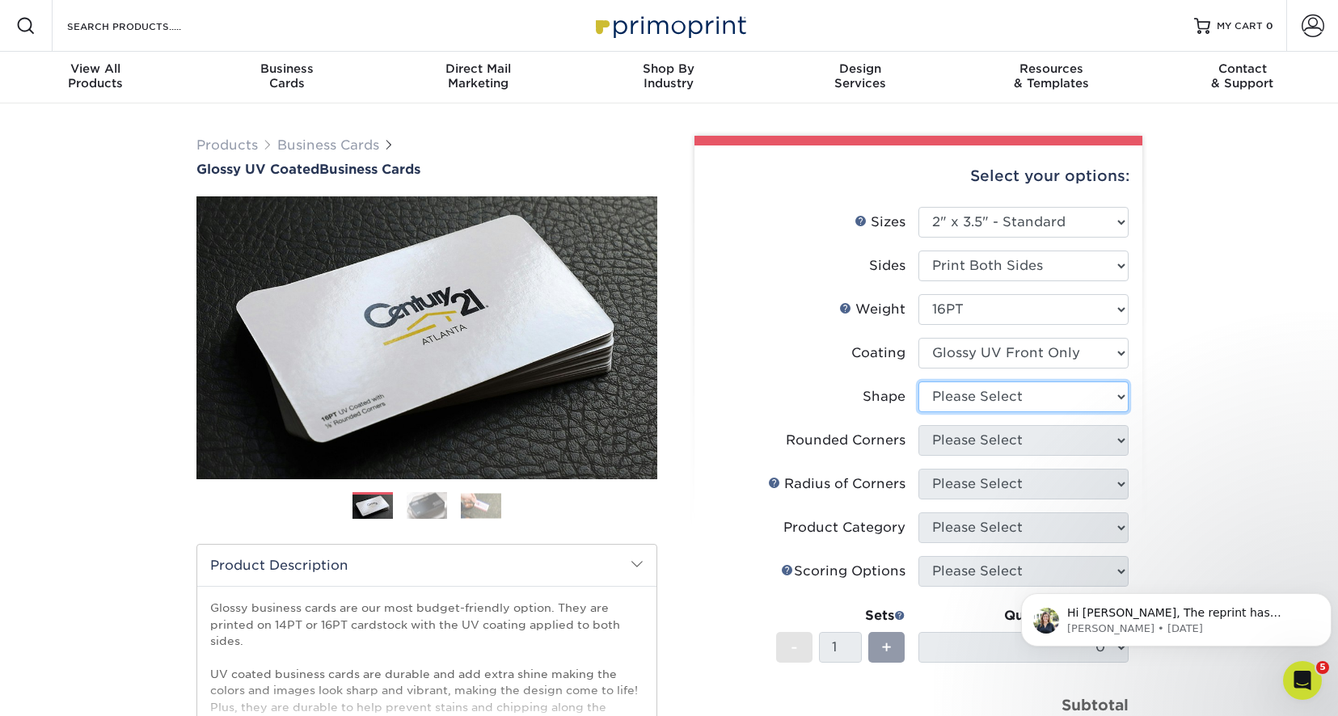
click at [1121, 403] on select "Please Select Standard" at bounding box center [1023, 396] width 210 height 31
click at [1165, 323] on div "Products Business Cards Glossy UV Coated Business Cards Previous Next" at bounding box center [669, 548] width 1338 height 891
